Goal: Task Accomplishment & Management: Use online tool/utility

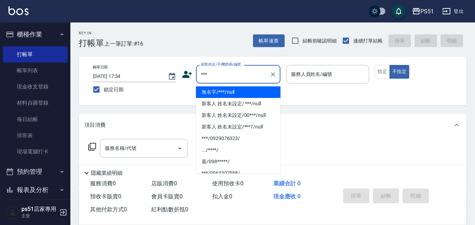
drag, startPoint x: 255, startPoint y: 95, endPoint x: 312, endPoint y: 73, distance: 60.5
click at [255, 95] on li "無名字/***/null" at bounding box center [238, 93] width 84 height 12
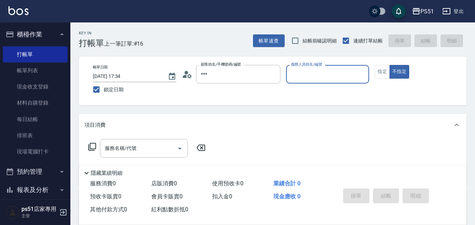
type input "無名字/***/null"
click at [314, 71] on input "服務人員姓名/編號" at bounding box center [327, 74] width 77 height 12
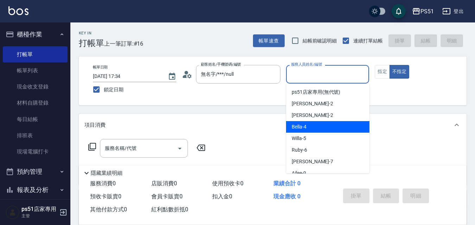
click at [301, 132] on div "Bella -4" at bounding box center [327, 127] width 83 height 12
click at [318, 68] on input "Bella-4" at bounding box center [322, 74] width 66 height 12
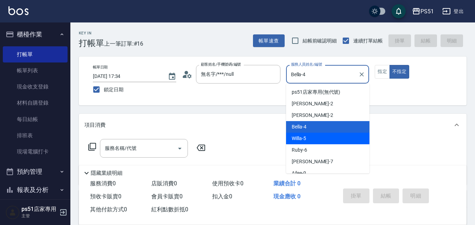
click at [307, 140] on div "Willa -5" at bounding box center [327, 139] width 83 height 12
type input "Willa-5"
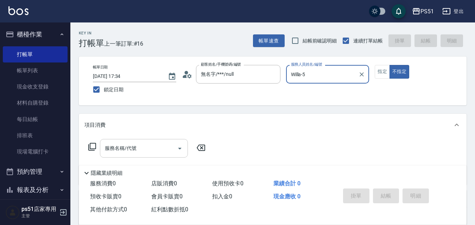
click at [139, 141] on div "服務名稱/代號" at bounding box center [144, 148] width 88 height 19
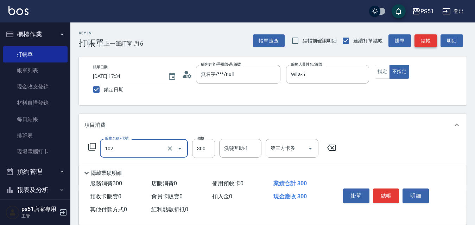
type input "精油洗髮(102)"
click at [425, 39] on button "結帳" at bounding box center [425, 40] width 23 height 13
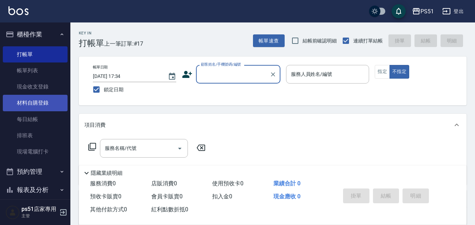
click at [60, 104] on link "材料自購登錄" at bounding box center [35, 103] width 65 height 16
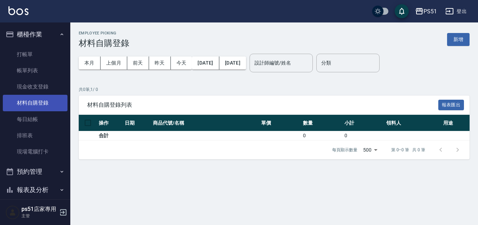
click at [51, 107] on link "材料自購登錄" at bounding box center [35, 103] width 65 height 16
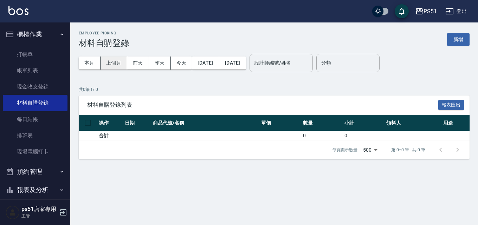
click at [119, 65] on button "上個月" at bounding box center [114, 63] width 27 height 13
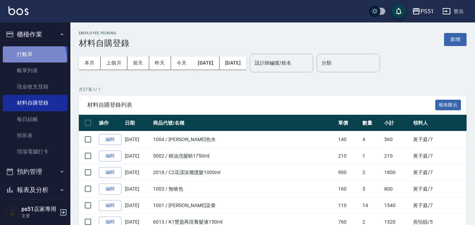
click at [28, 59] on link "打帳單" at bounding box center [35, 54] width 65 height 16
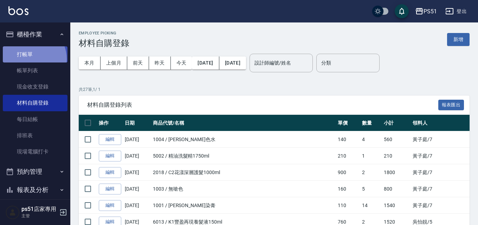
click at [28, 59] on link "打帳單" at bounding box center [35, 54] width 65 height 16
